Goal: Task Accomplishment & Management: Manage account settings

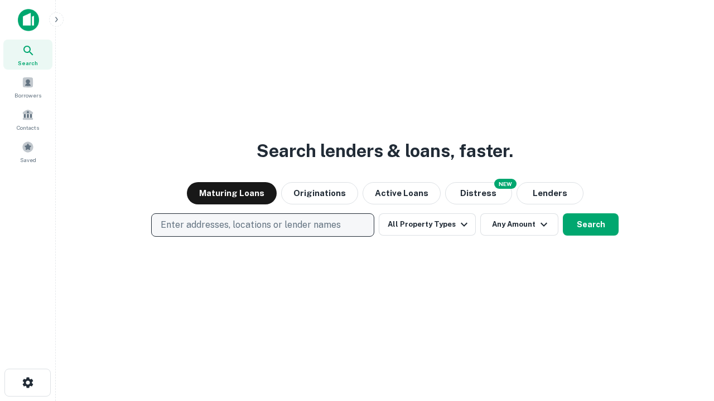
click at [262, 225] on p "Enter addresses, locations or lender names" at bounding box center [251, 225] width 180 height 13
type input "**********"
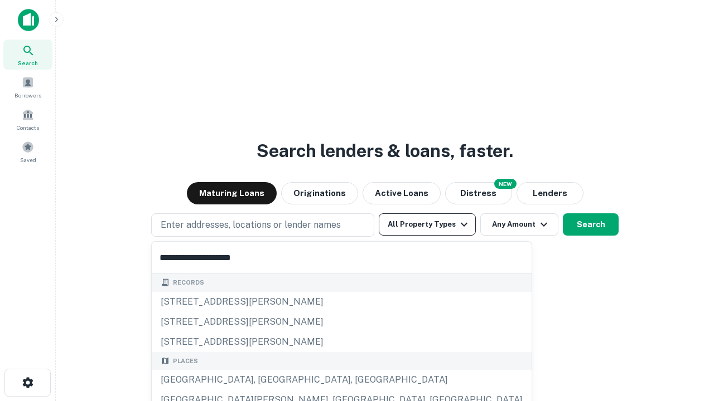
click at [267, 380] on div "Santa Monica, CA, USA" at bounding box center [342, 380] width 380 height 20
click at [427, 225] on button "All Property Types" at bounding box center [427, 225] width 97 height 22
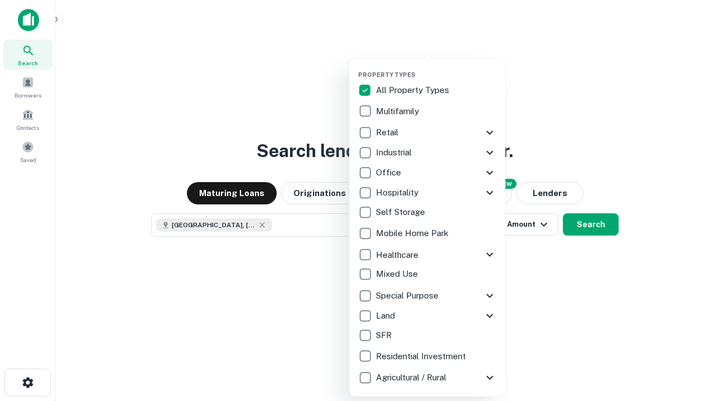
click at [436, 67] on button "button" at bounding box center [436, 67] width 156 height 1
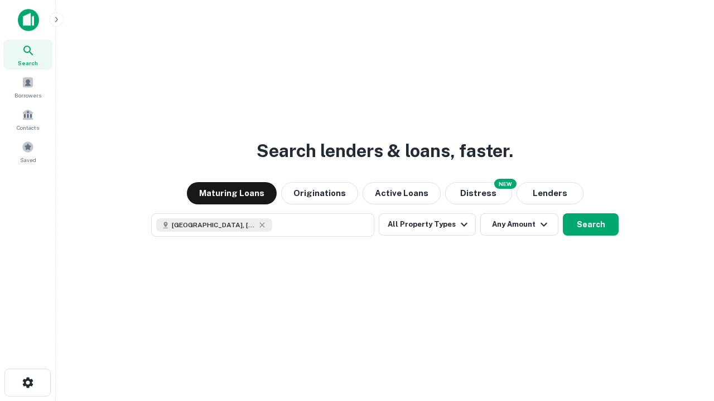
scroll to position [18, 0]
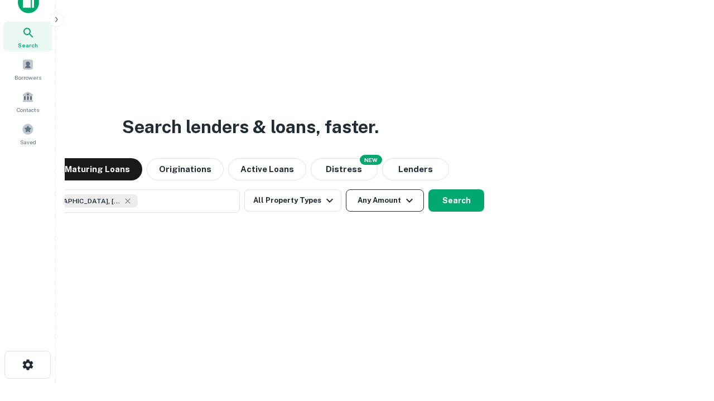
click at [346, 190] on button "Any Amount" at bounding box center [385, 201] width 78 height 22
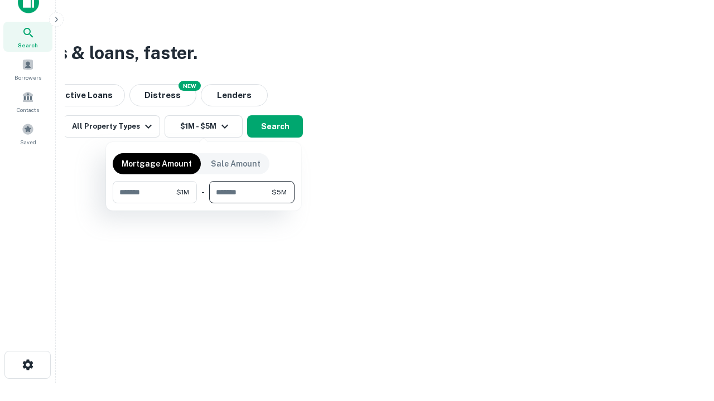
type input "*******"
click at [204, 204] on button "button" at bounding box center [204, 204] width 182 height 1
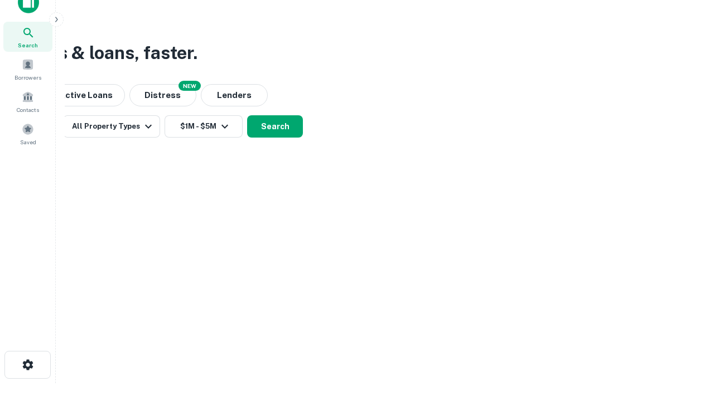
scroll to position [18, 0]
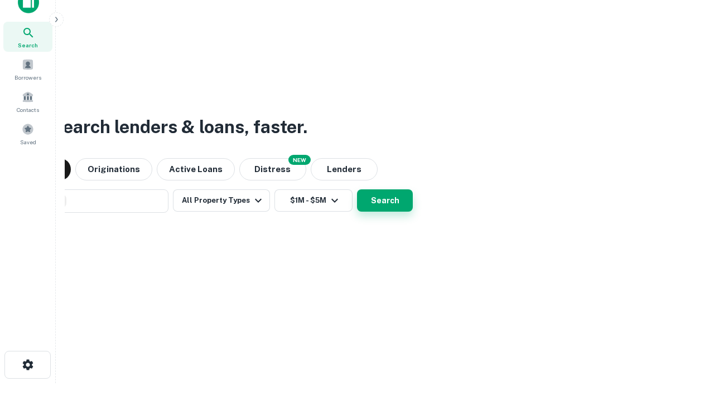
click at [357, 190] on button "Search" at bounding box center [385, 201] width 56 height 22
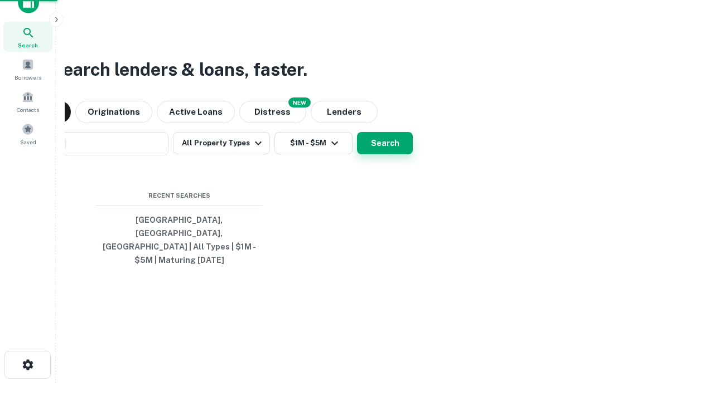
scroll to position [36, 316]
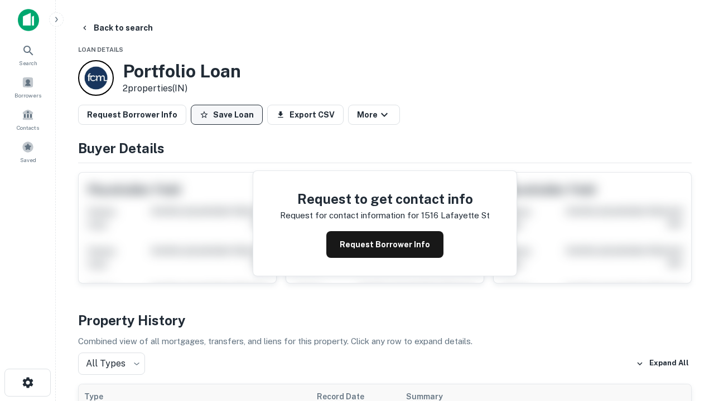
click at [226, 115] on button "Save Loan" at bounding box center [227, 115] width 72 height 20
click at [229, 115] on button "Loan Saved" at bounding box center [229, 115] width 77 height 20
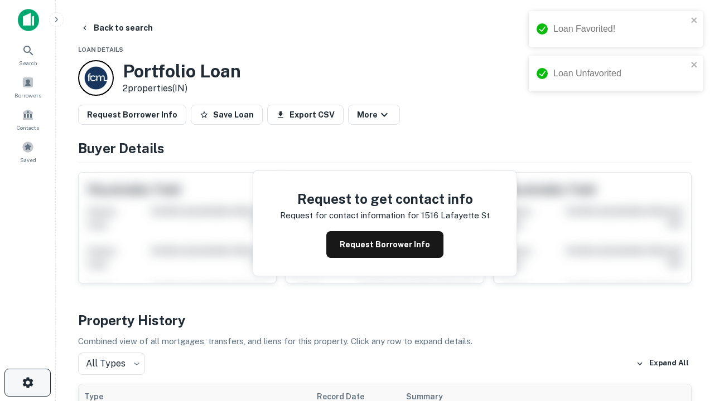
click at [27, 383] on icon "button" at bounding box center [27, 382] width 13 height 13
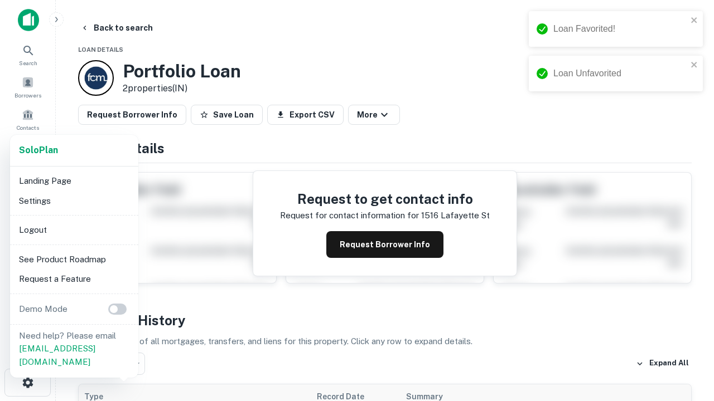
click at [74, 230] on li "Logout" at bounding box center [73, 230] width 119 height 20
